Goal: Use online tool/utility: Utilize a website feature to perform a specific function

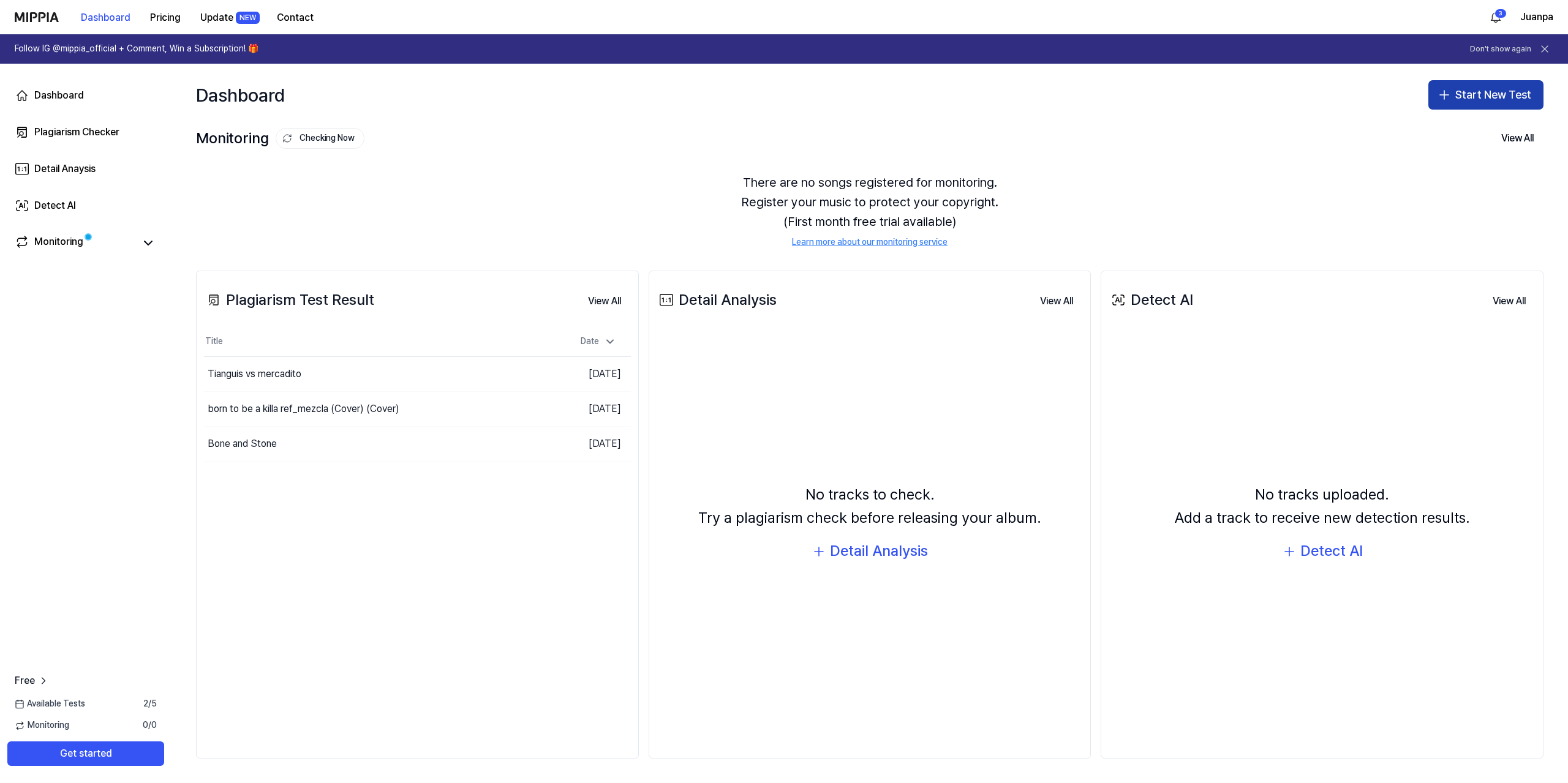
click at [1483, 94] on button "Start New Test" at bounding box center [1486, 94] width 116 height 29
click at [1455, 125] on div "Plagiarism test" at bounding box center [1457, 130] width 56 height 12
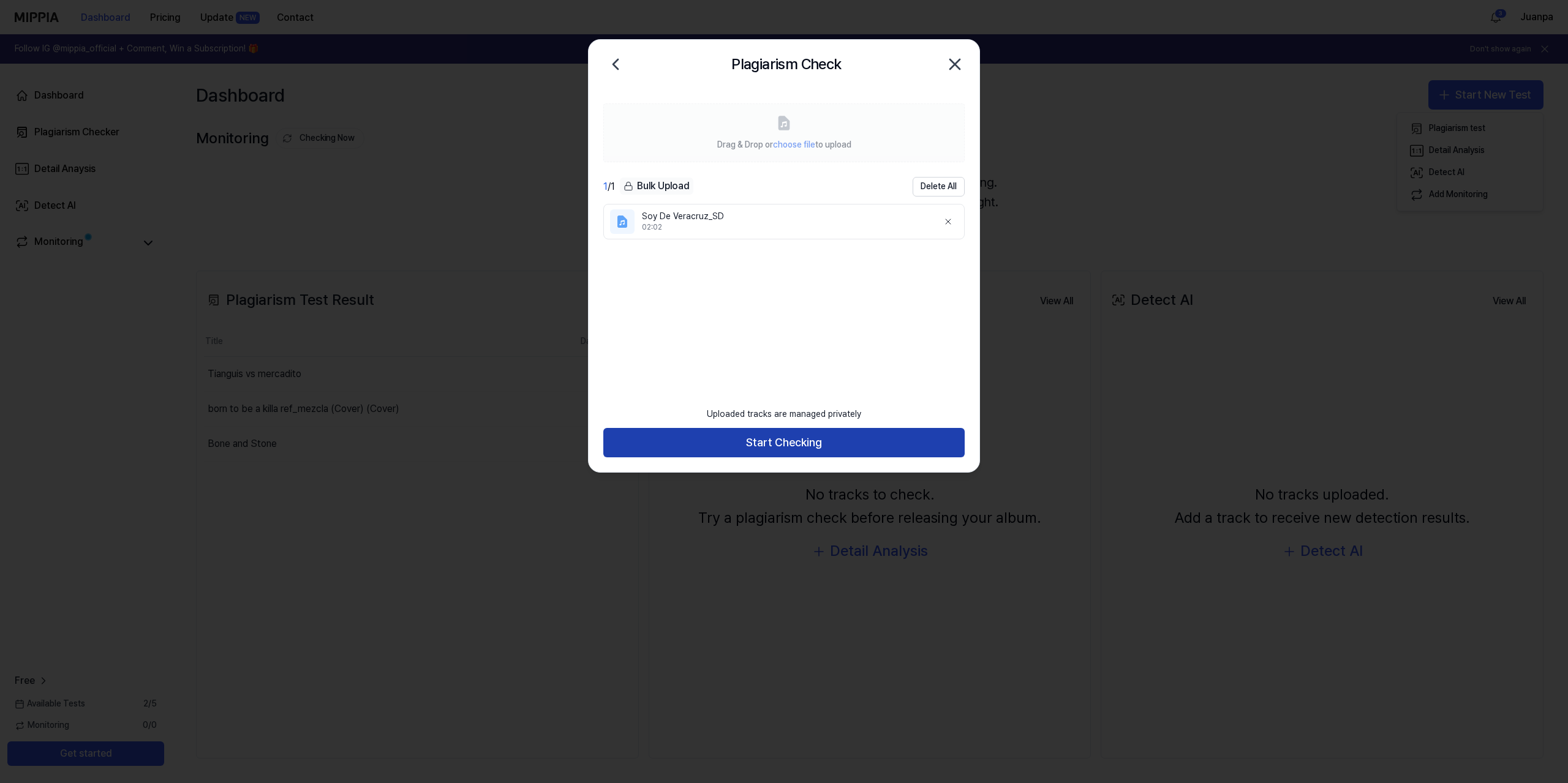
click at [796, 450] on button "Start Checking" at bounding box center [784, 442] width 362 height 29
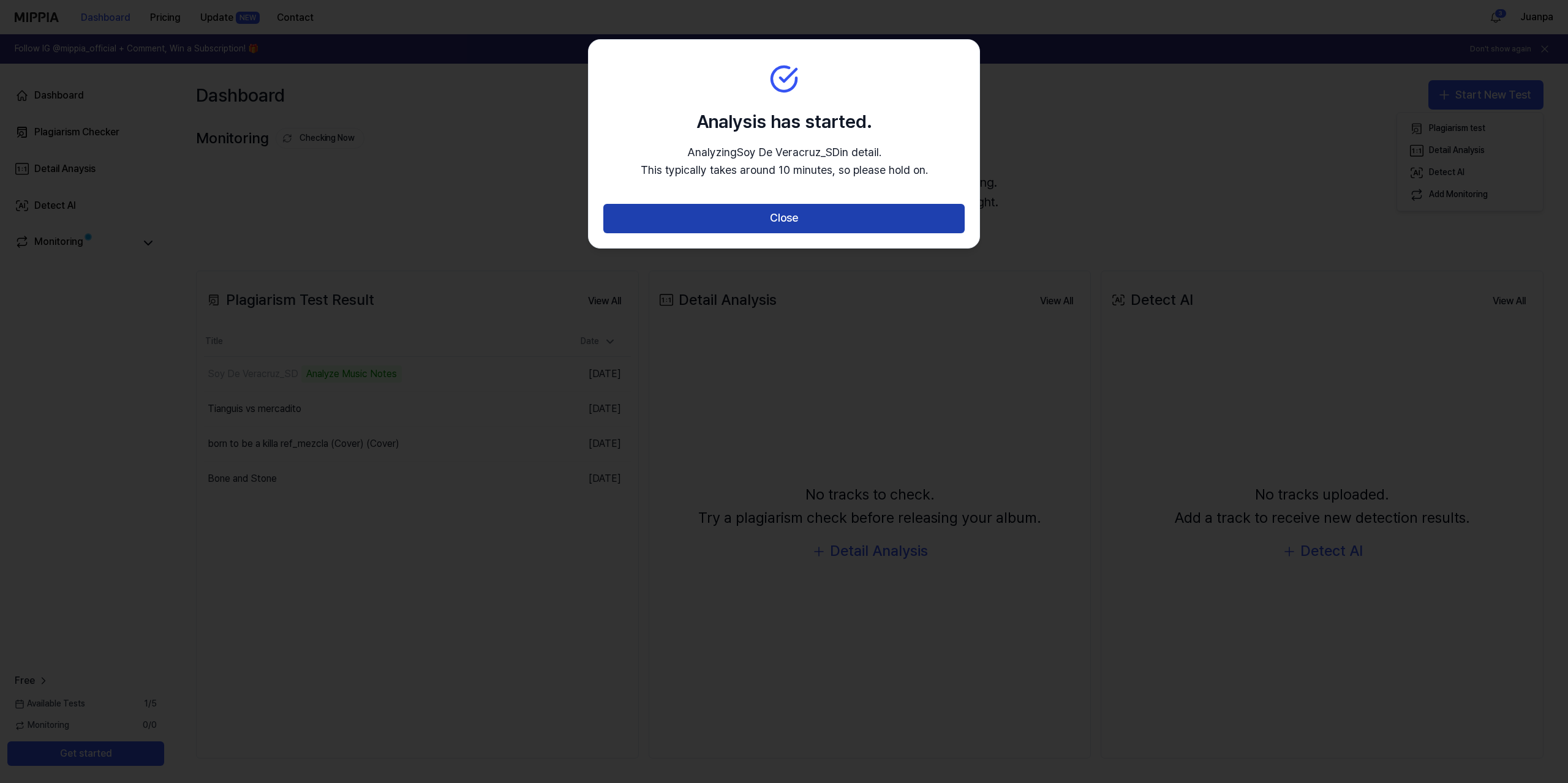
click at [783, 213] on button "Close" at bounding box center [784, 218] width 362 height 29
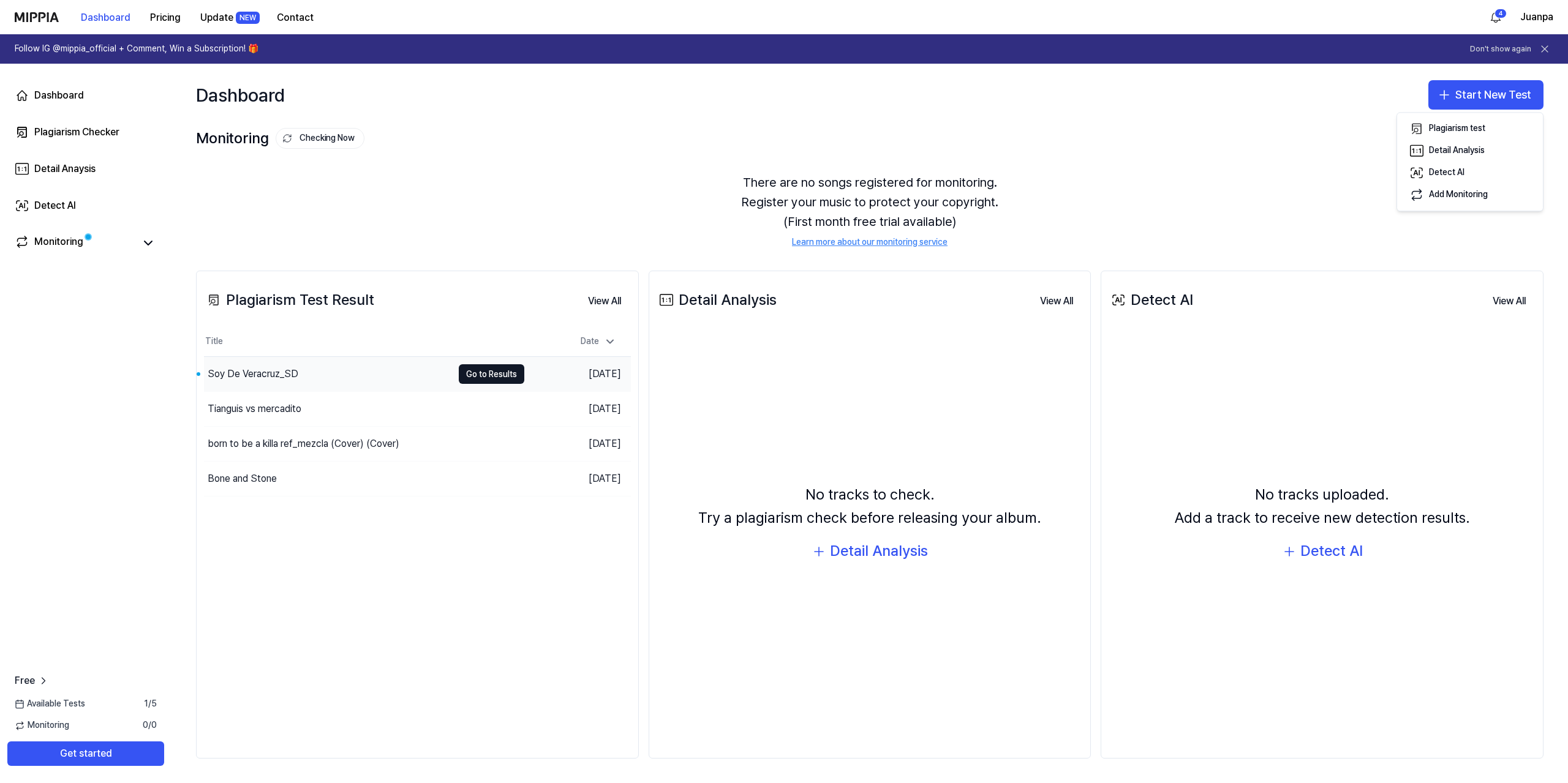
click at [290, 367] on div "Soy De Veracruz_SD" at bounding box center [252, 374] width 91 height 15
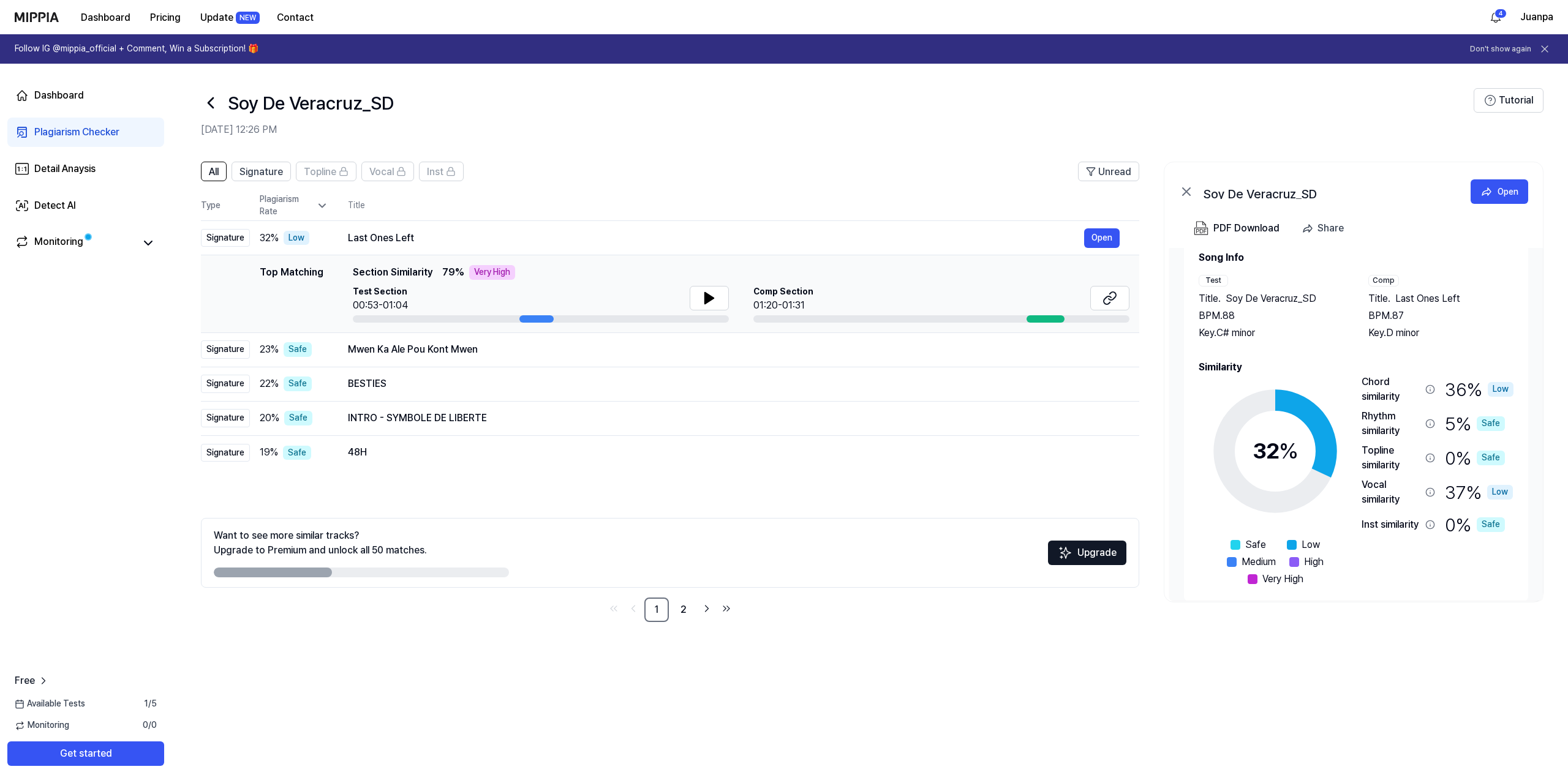
scroll to position [37, 0]
